Goal: Task Accomplishment & Management: Use online tool/utility

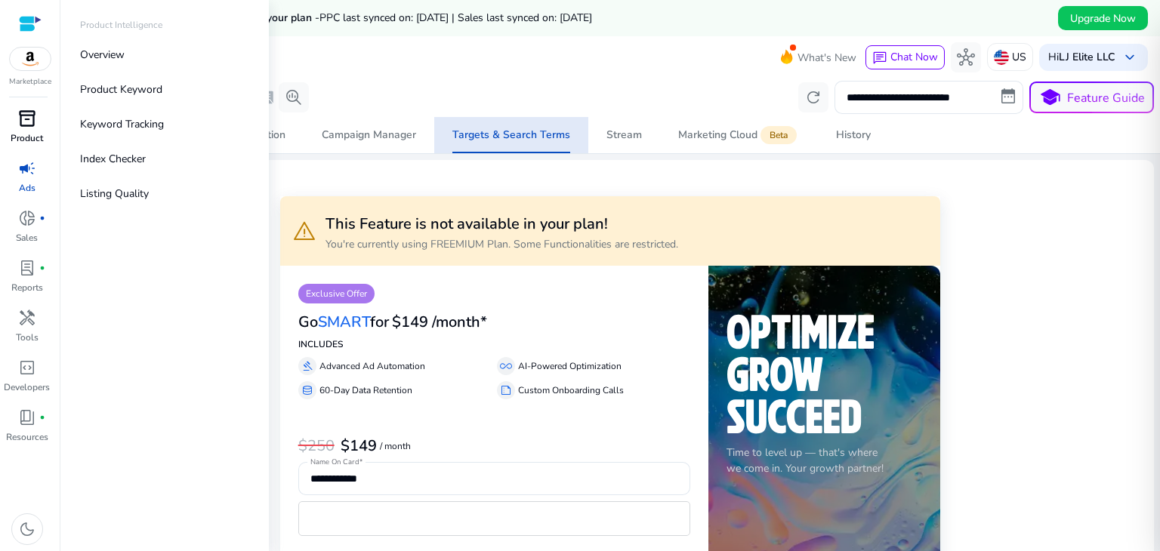
drag, startPoint x: 0, startPoint y: 0, endPoint x: 39, endPoint y: 130, distance: 135.7
click at [39, 130] on div "inventory_2" at bounding box center [27, 119] width 42 height 24
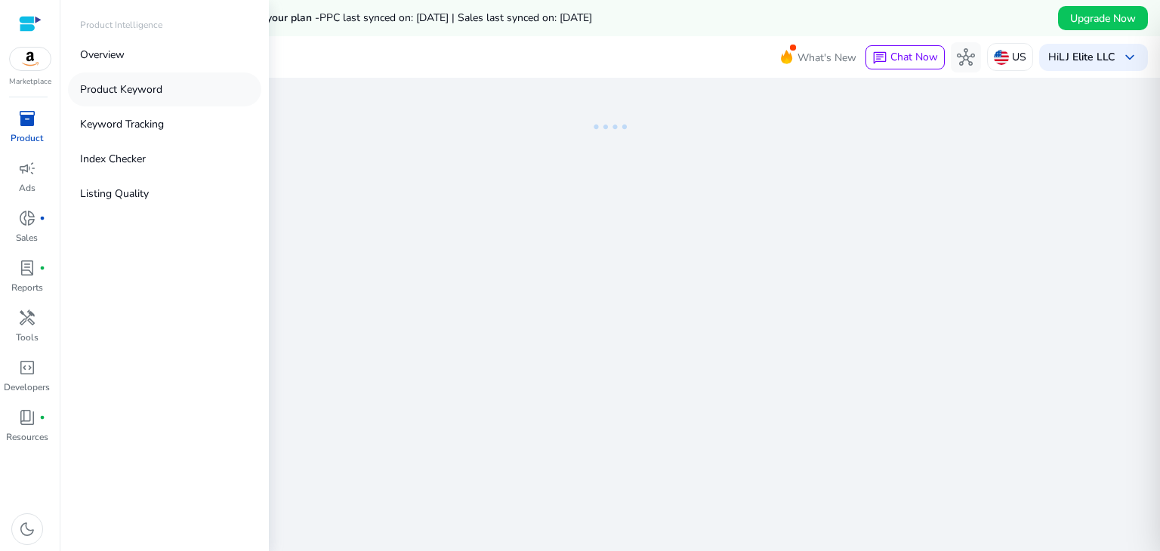
click at [115, 95] on p "Product Keyword" at bounding box center [121, 90] width 82 height 16
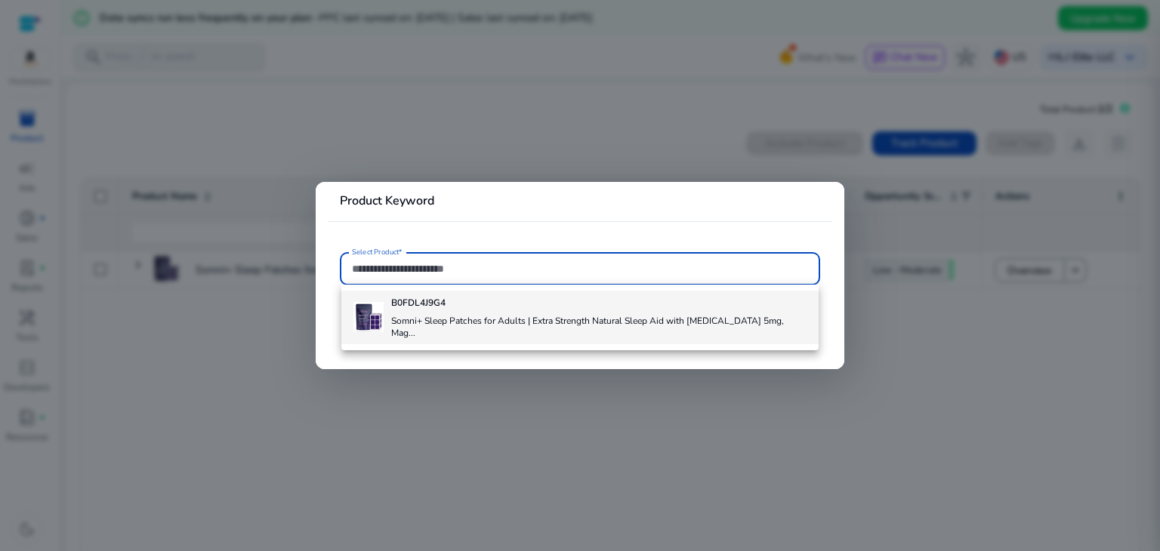
click at [419, 323] on h4 "Somni+ Sleep Patches for Adults | Extra Strength Natural Sleep Aid with [MEDICA…" at bounding box center [599, 327] width 416 height 24
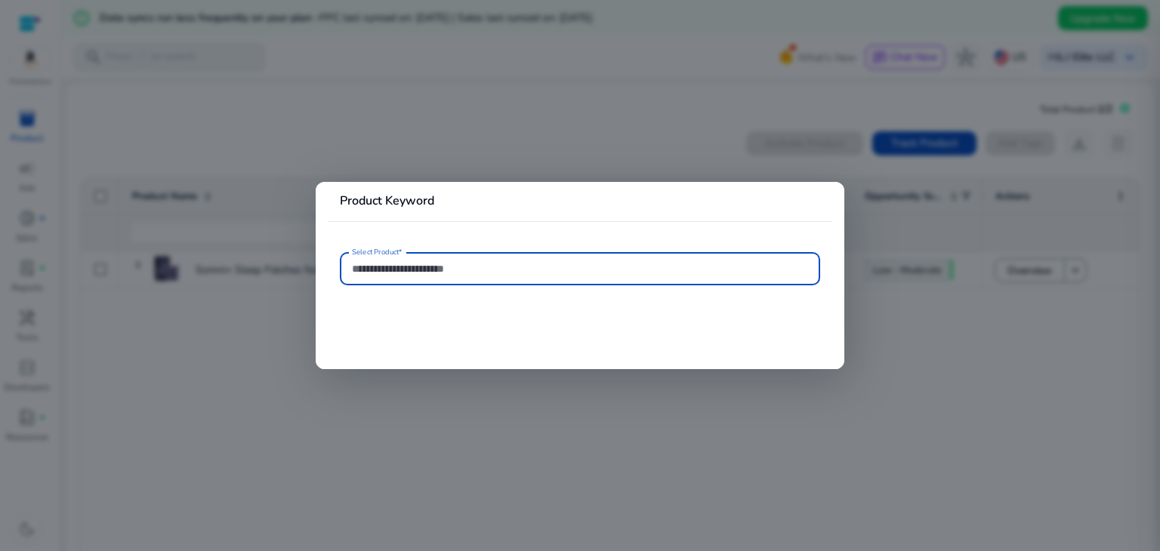
type input "**********"
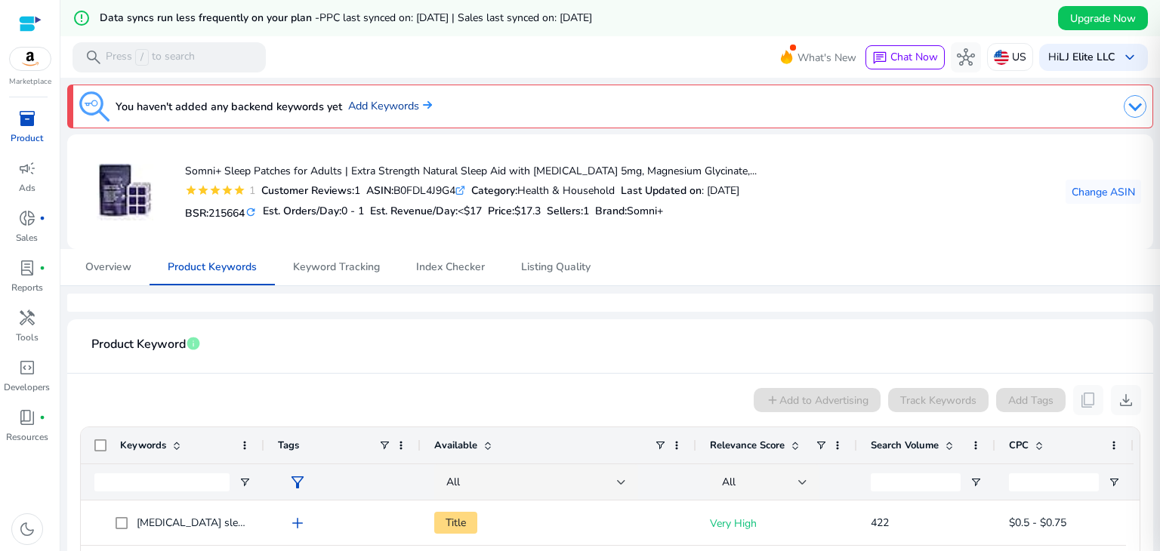
click at [410, 107] on link "Add Keywords" at bounding box center [390, 106] width 84 height 17
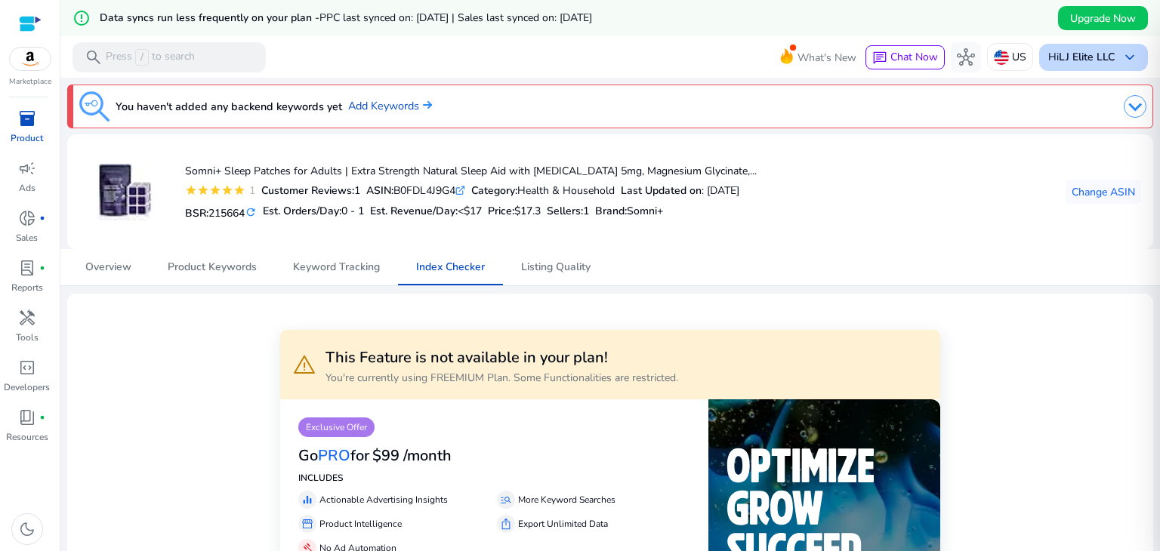
click at [1052, 62] on p "Hi LJ Elite LLC" at bounding box center [1082, 57] width 66 height 11
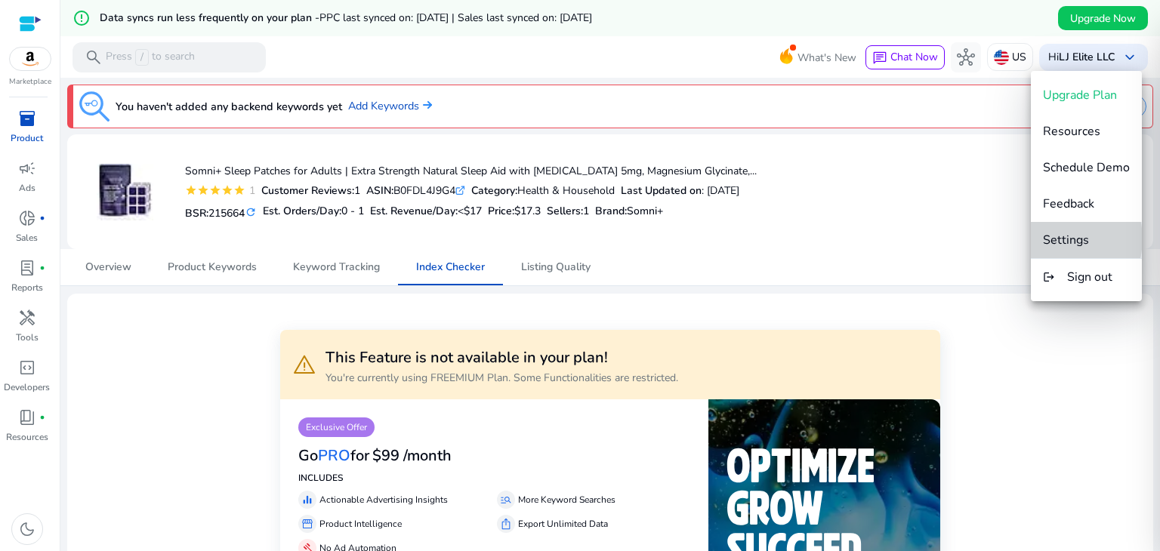
click at [1055, 239] on span "Settings" at bounding box center [1066, 240] width 46 height 17
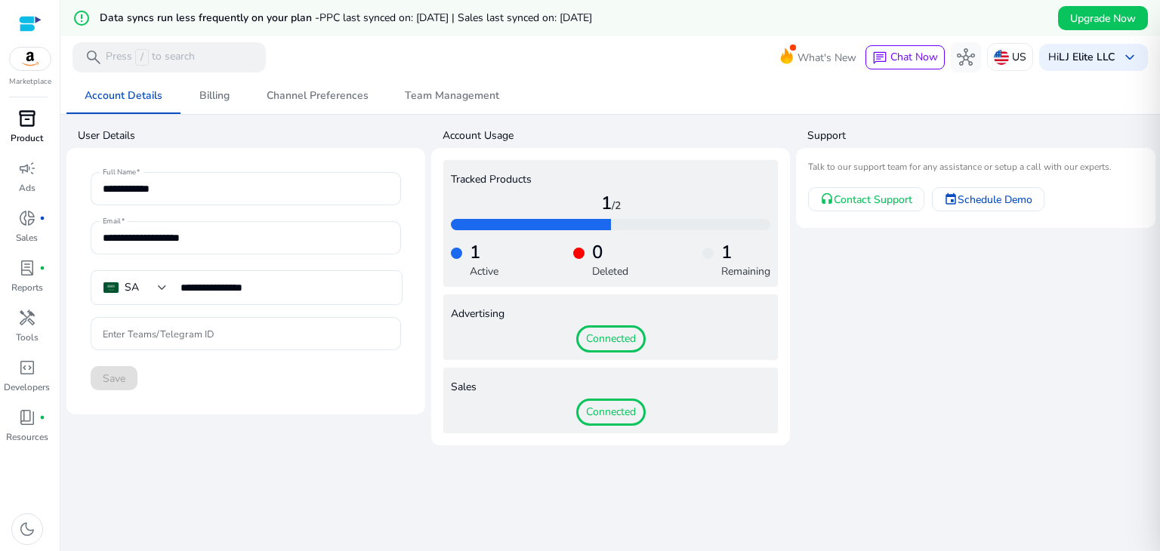
click at [22, 128] on span "inventory_2" at bounding box center [27, 119] width 18 height 18
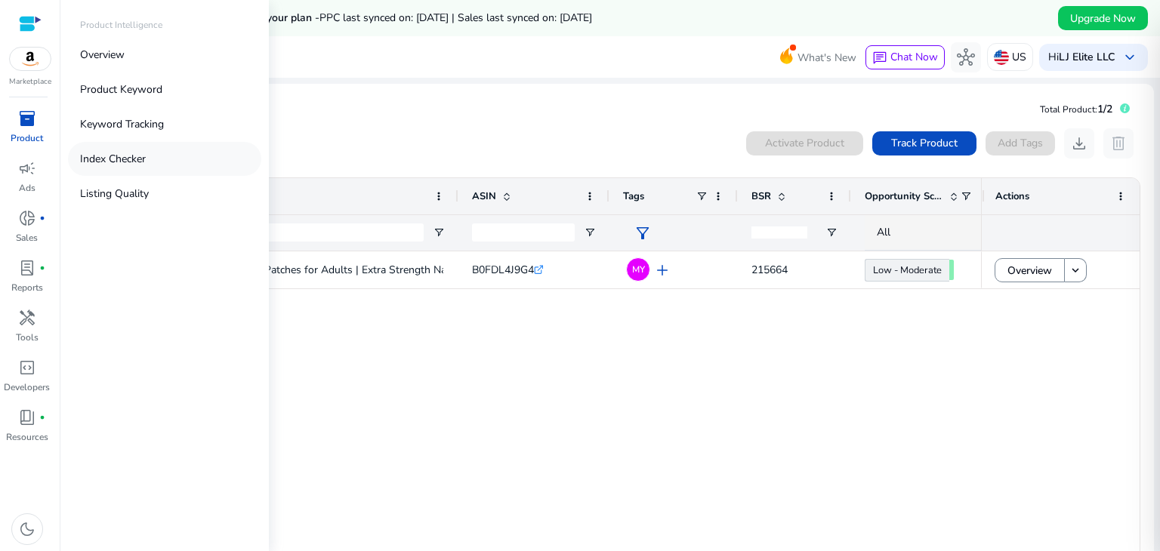
click at [95, 156] on p "Index Checker" at bounding box center [113, 159] width 66 height 16
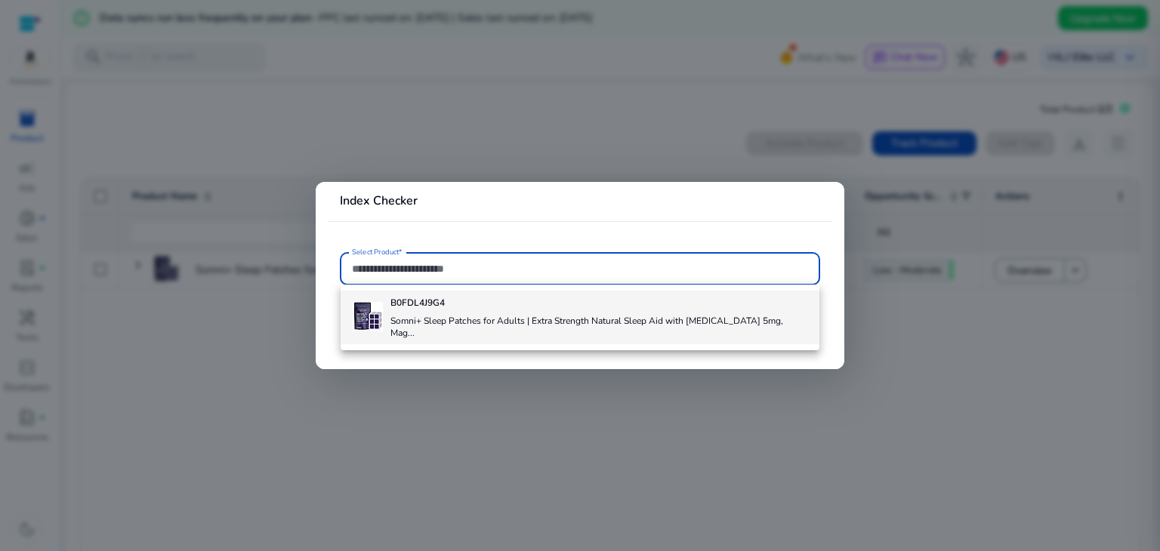
click at [387, 306] on div "B0FDL4J9G4 Somni+ Sleep Patches for Adults | Extra Strength Natural Sleep Aid w…" at bounding box center [580, 317] width 455 height 53
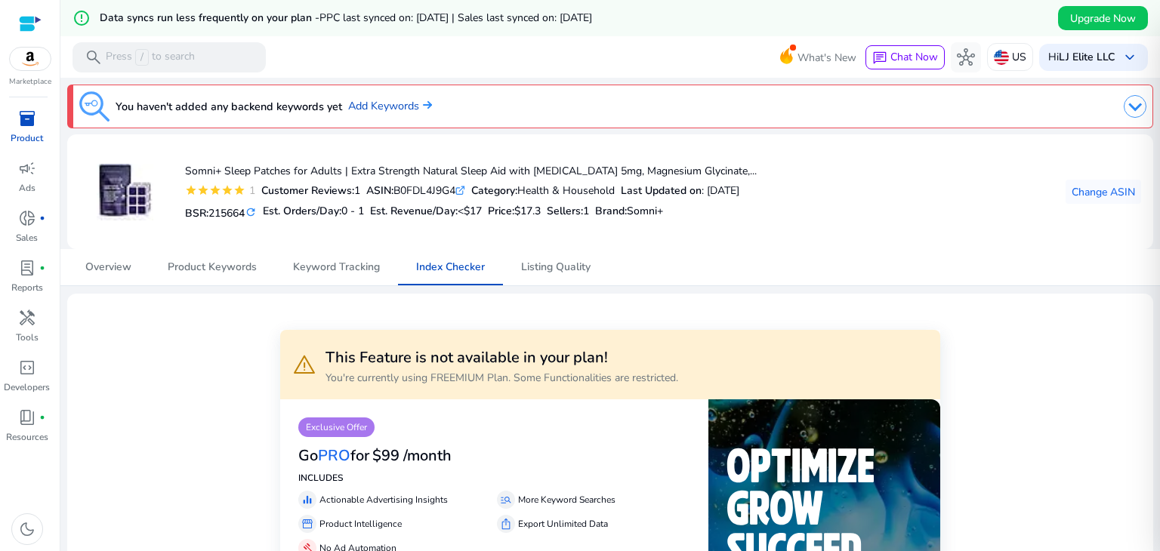
click at [34, 125] on span "inventory_2" at bounding box center [27, 119] width 18 height 18
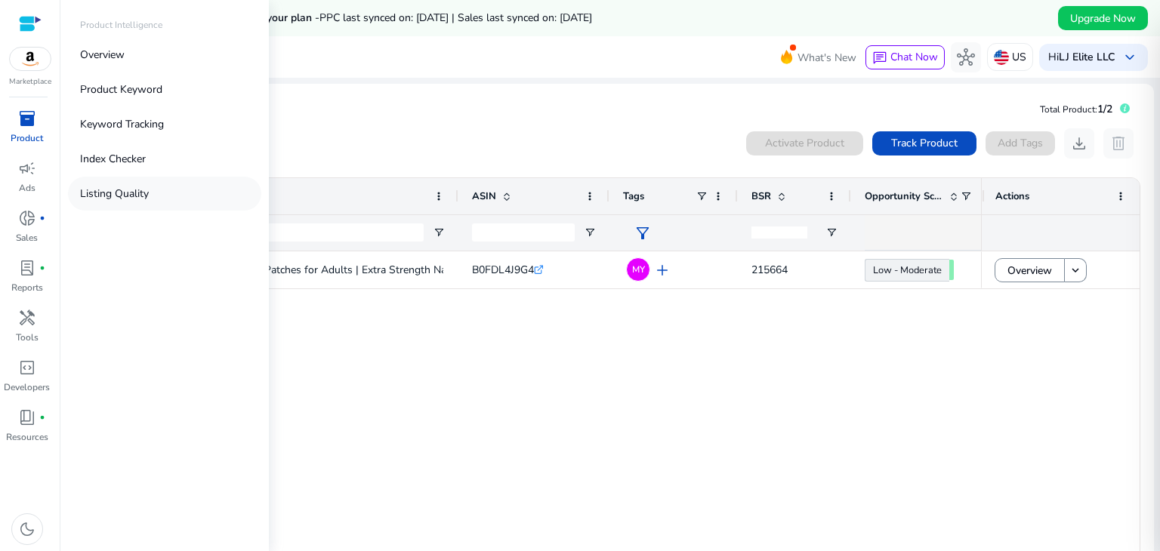
click at [128, 197] on p "Listing Quality" at bounding box center [114, 194] width 69 height 16
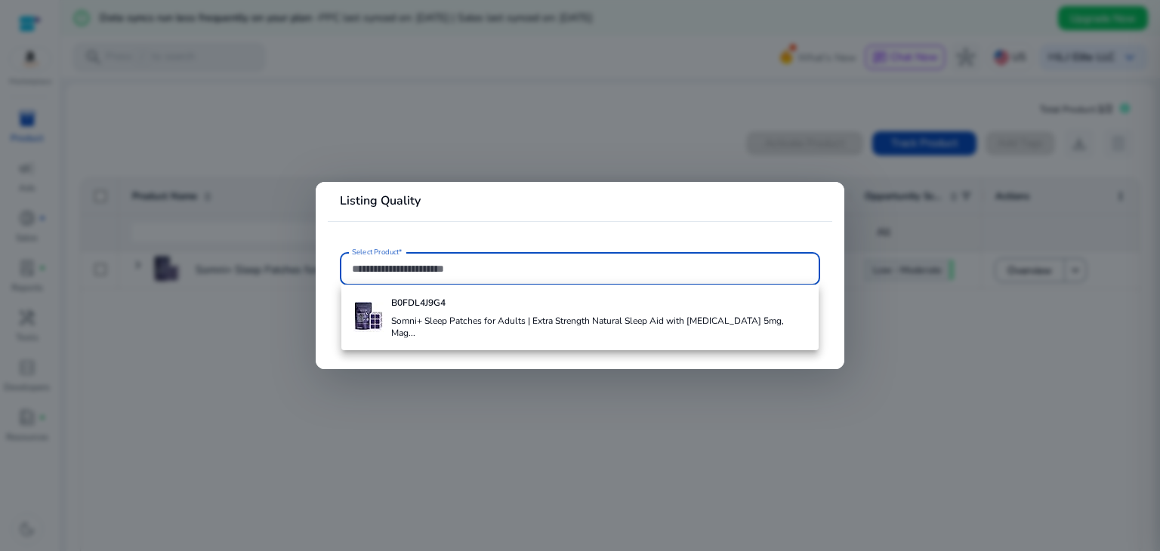
click at [406, 304] on b "B0FDL4J9G4" at bounding box center [418, 303] width 54 height 12
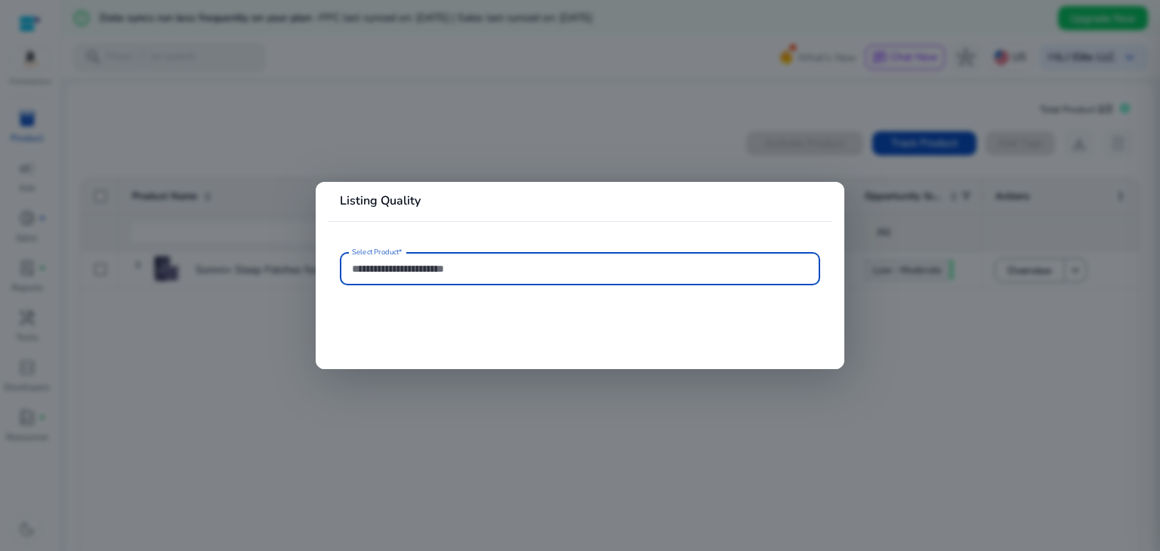
type input "**********"
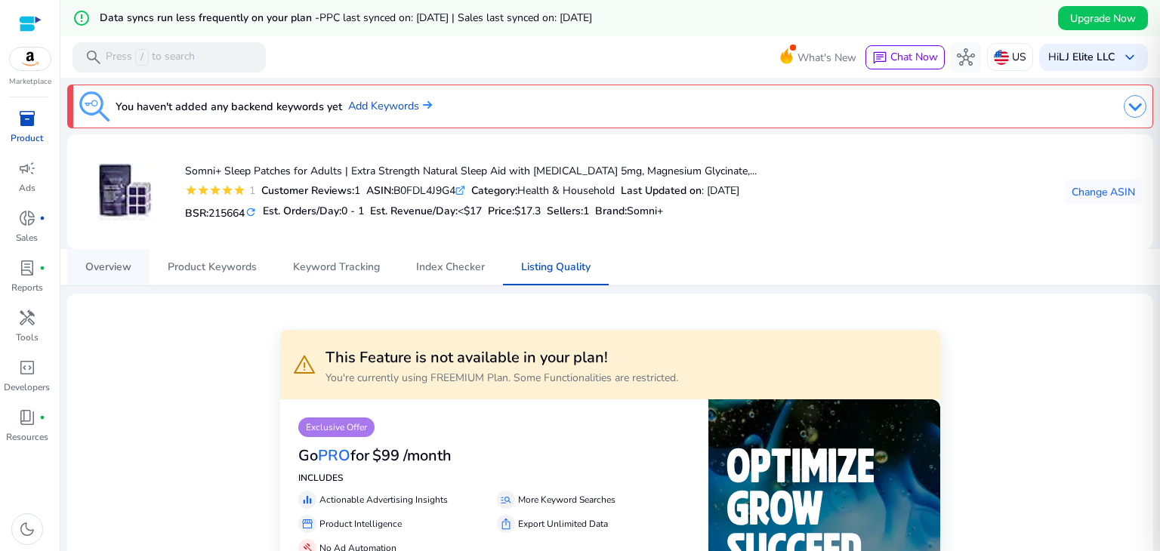
click at [121, 264] on span "Overview" at bounding box center [108, 267] width 46 height 11
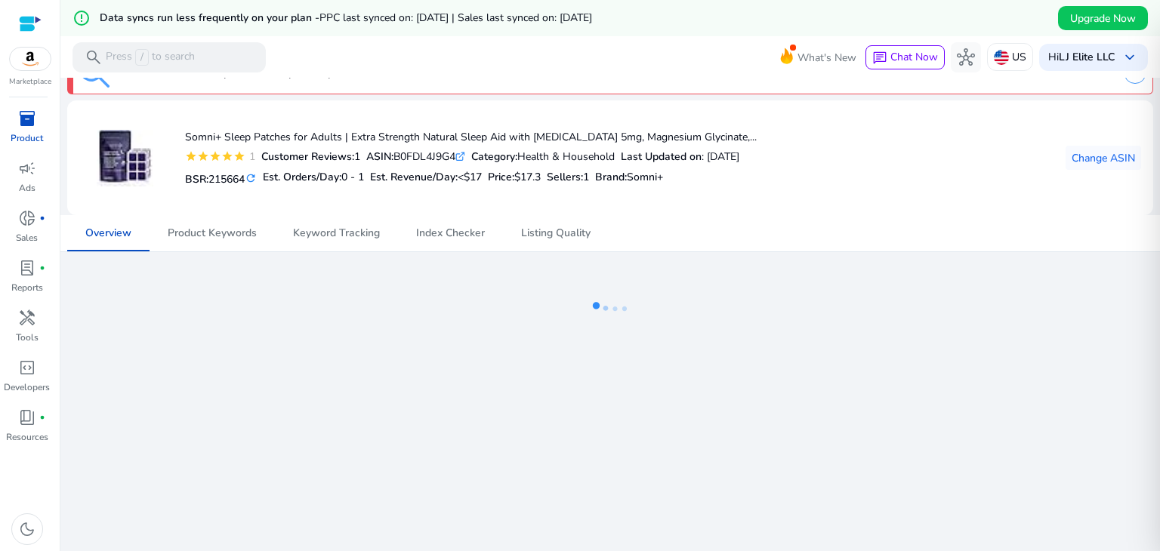
scroll to position [36, 0]
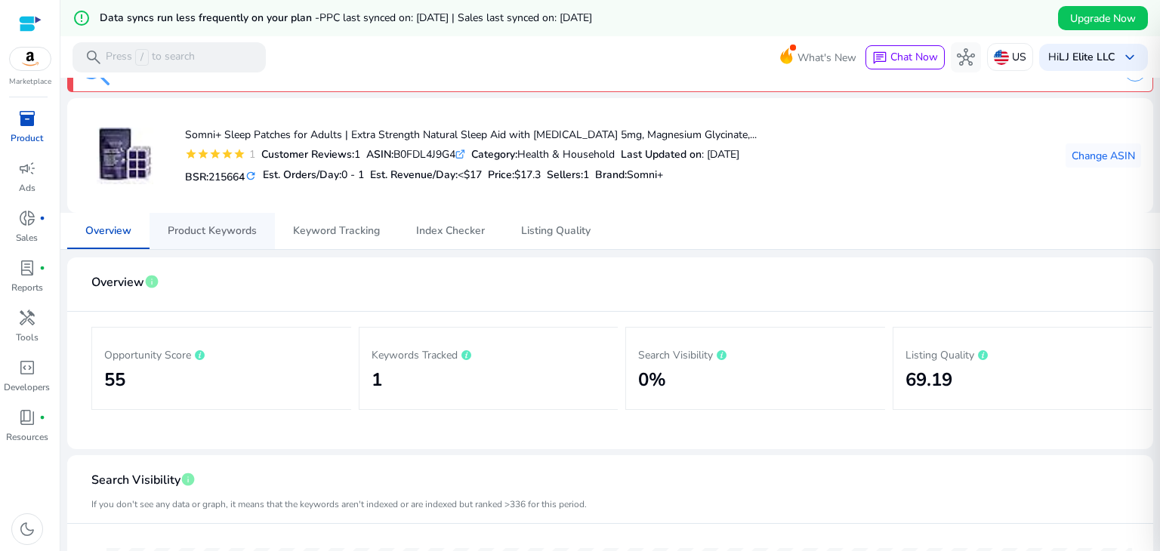
click at [195, 230] on span "Product Keywords" at bounding box center [212, 231] width 89 height 11
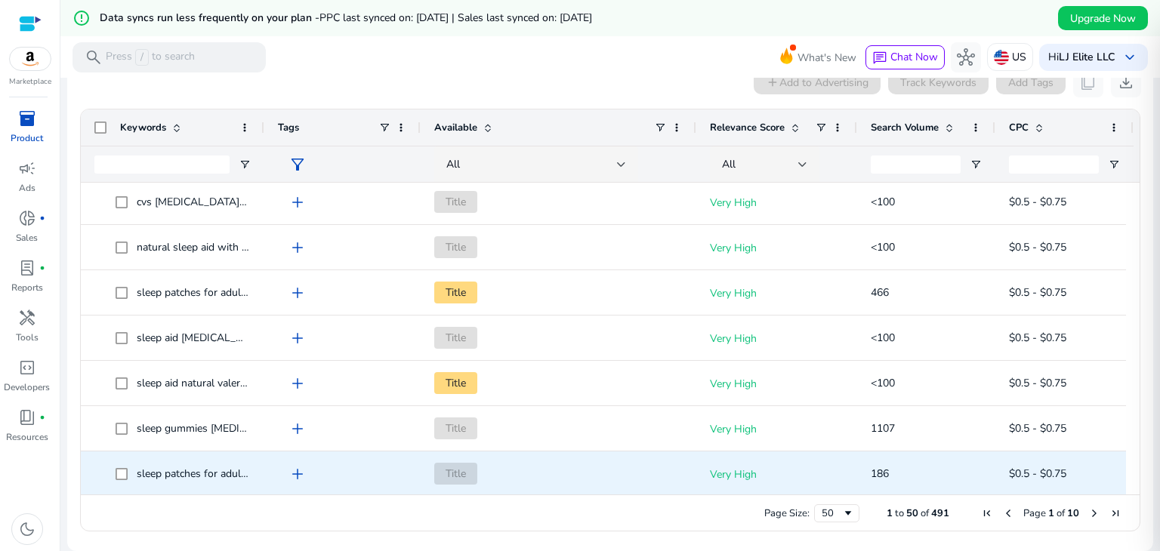
scroll to position [831, 0]
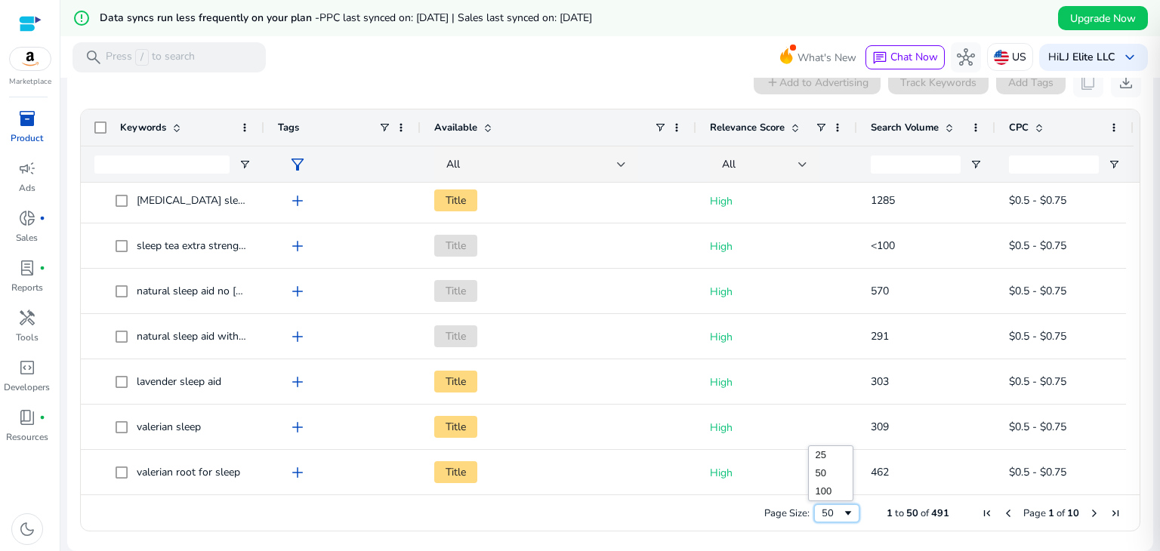
click at [849, 511] on div "50" at bounding box center [836, 514] width 45 height 18
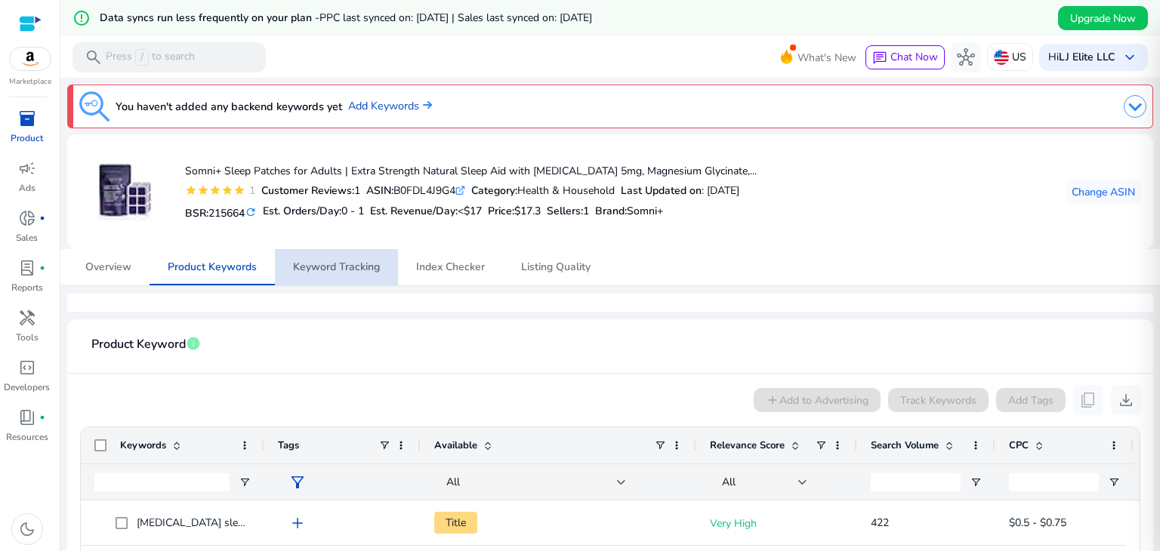
click at [341, 277] on span "Keyword Tracking" at bounding box center [336, 267] width 87 height 36
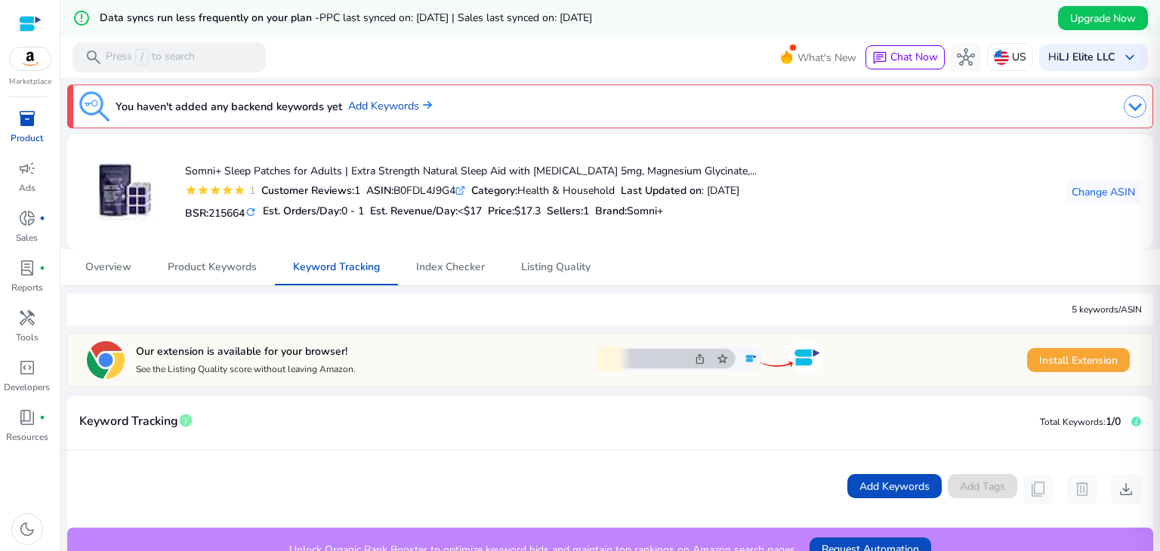
click at [1055, 357] on span "Install Extension" at bounding box center [1079, 361] width 79 height 16
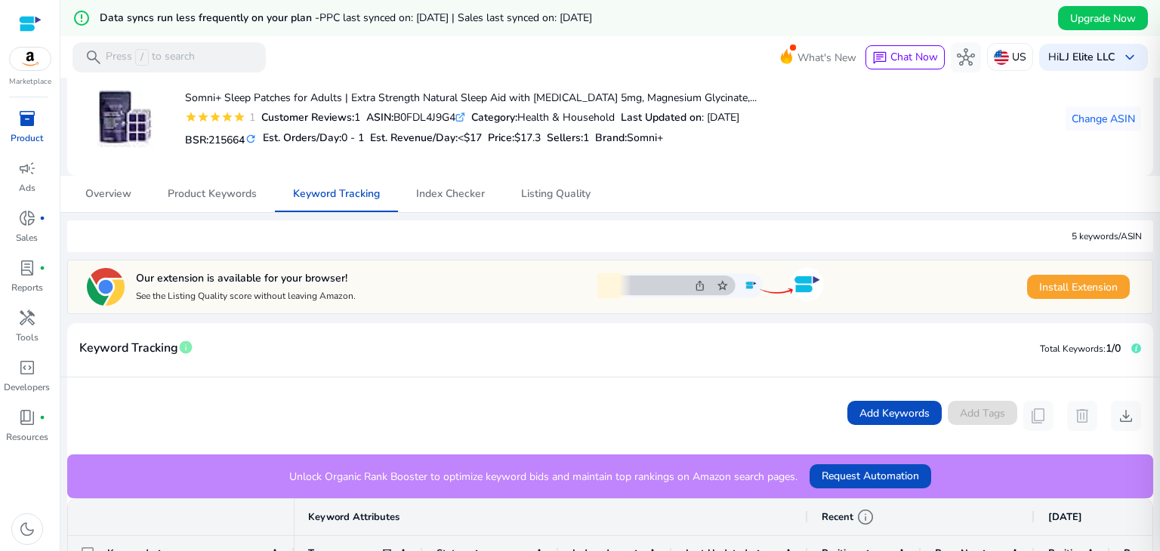
scroll to position [76, 0]
